Goal: Task Accomplishment & Management: Manage account settings

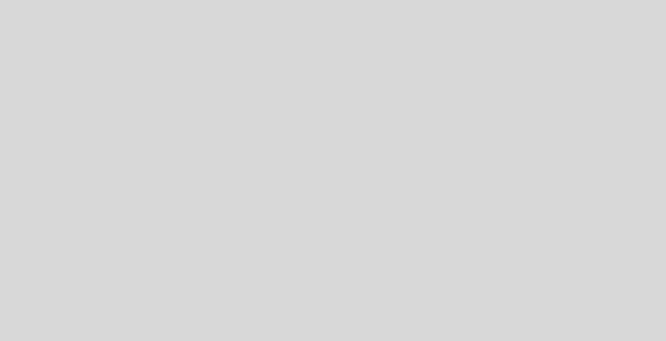
select select "es"
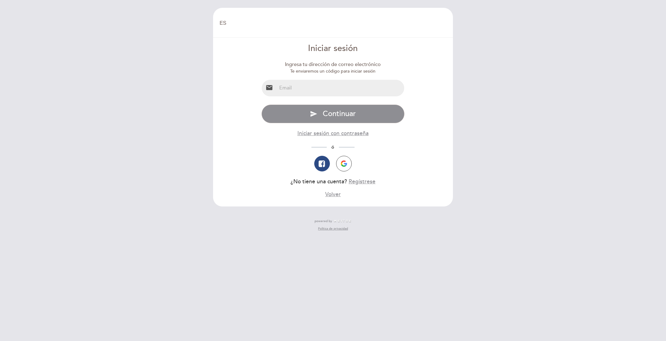
click at [306, 80] on input "email" at bounding box center [341, 88] width 128 height 17
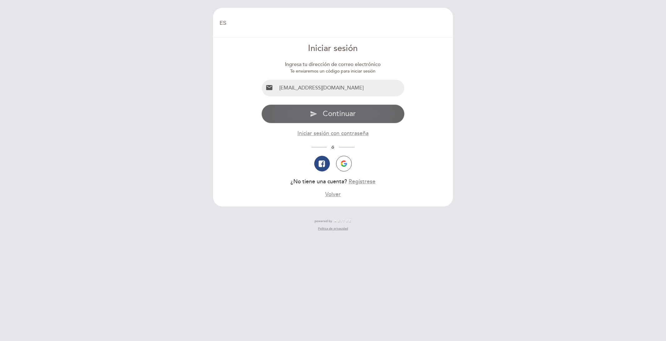
type input "[EMAIL_ADDRESS][DOMAIN_NAME]"
click at [336, 116] on span "Continuar" at bounding box center [339, 113] width 33 height 9
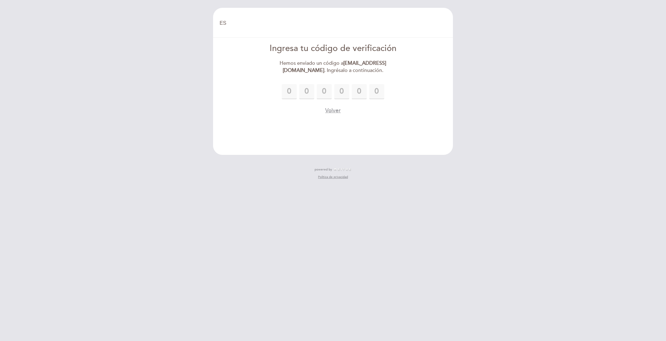
type input "7"
type input "0"
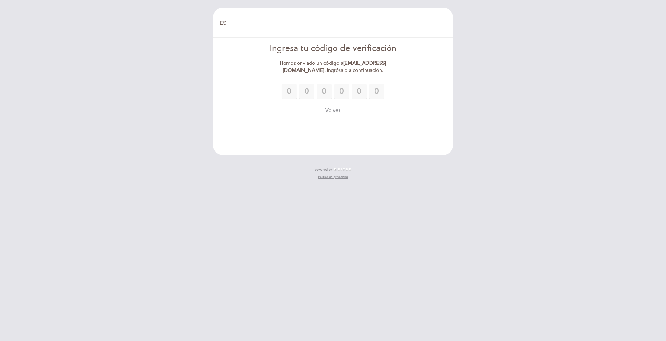
type input "7"
drag, startPoint x: 337, startPoint y: 111, endPoint x: 541, endPoint y: 149, distance: 207.8
click at [541, 149] on div "EN ES PT [GEOGRAPHIC_DATA] [GEOGRAPHIC_DATA], Cambiar usuario Hacer una reserva…" at bounding box center [333, 170] width 666 height 341
